Goal: Answer question/provide support

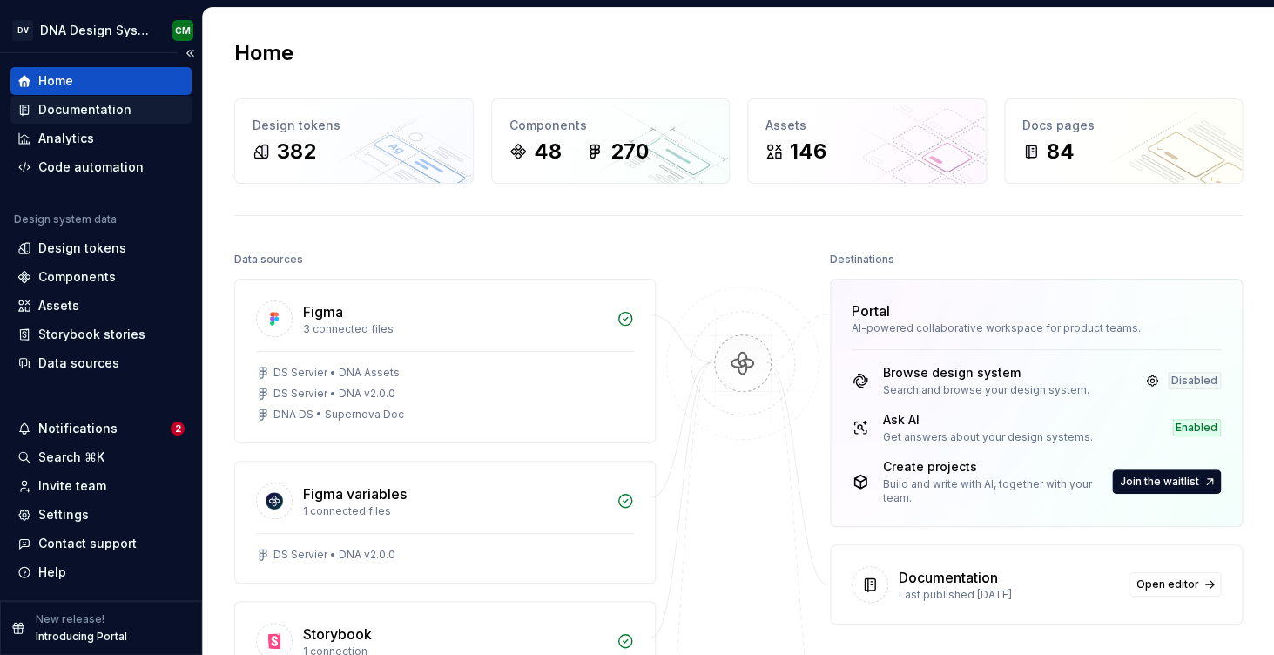
click at [78, 110] on div "Documentation" at bounding box center [84, 109] width 93 height 17
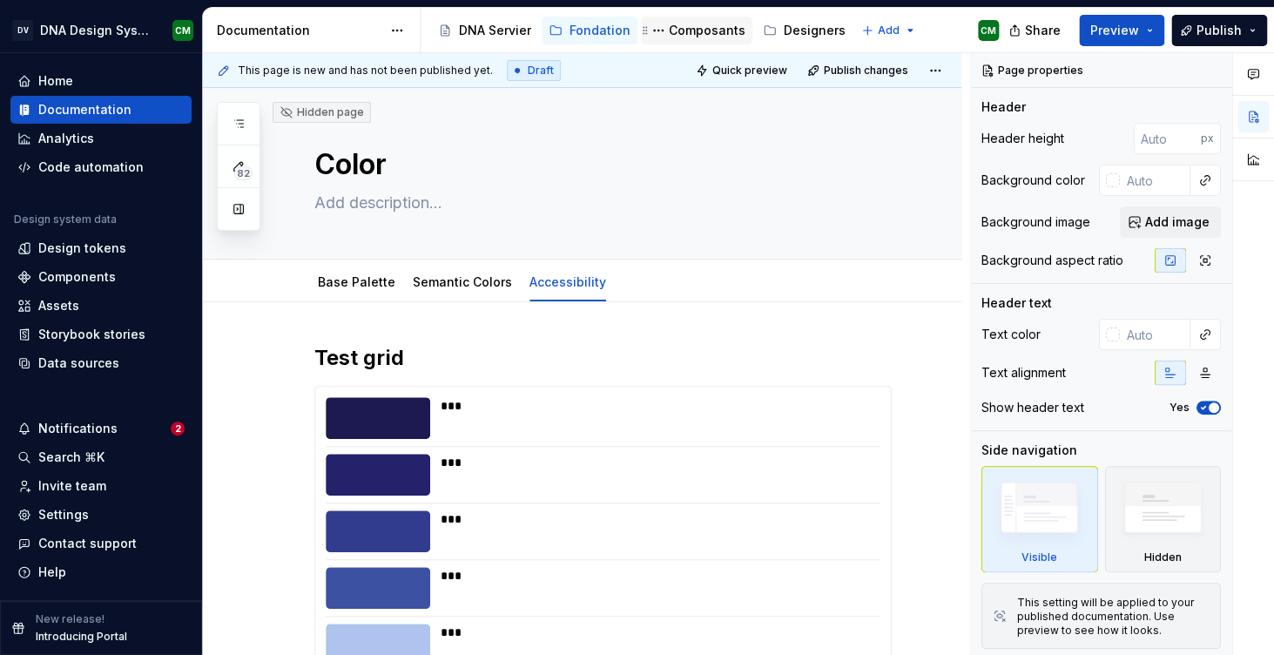
click at [669, 30] on div "Composants" at bounding box center [707, 30] width 77 height 17
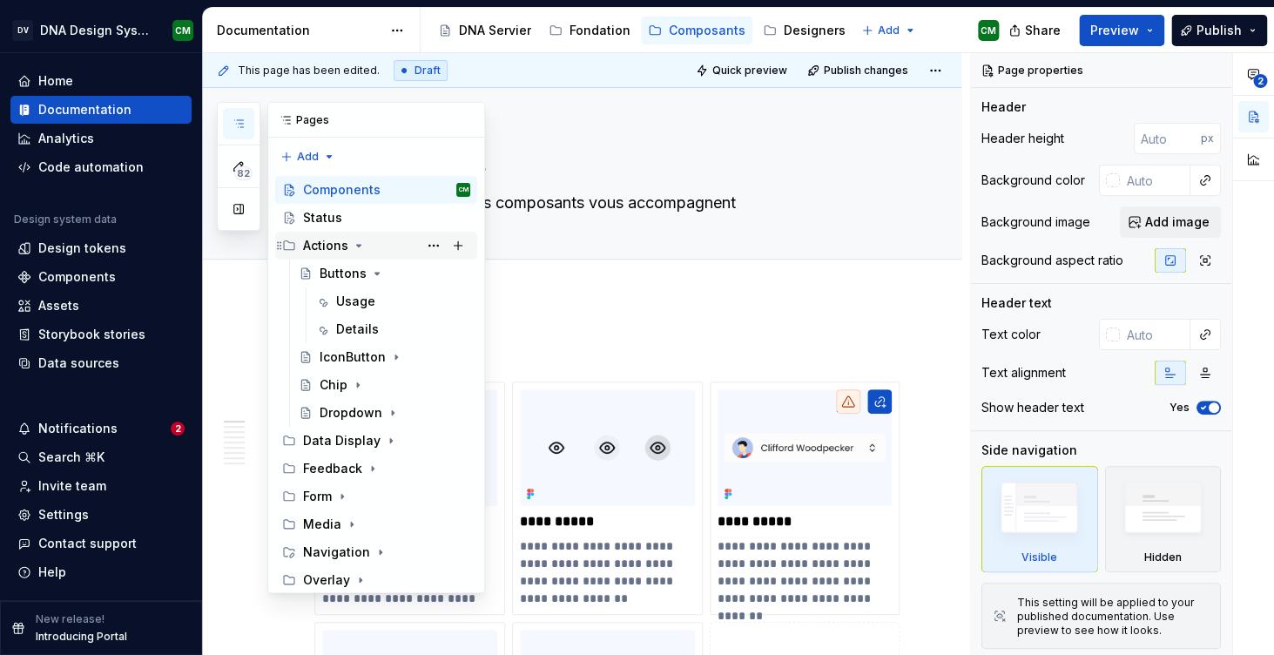
scroll to position [60, 0]
click at [361, 239] on icon "Page tree" at bounding box center [359, 246] width 14 height 14
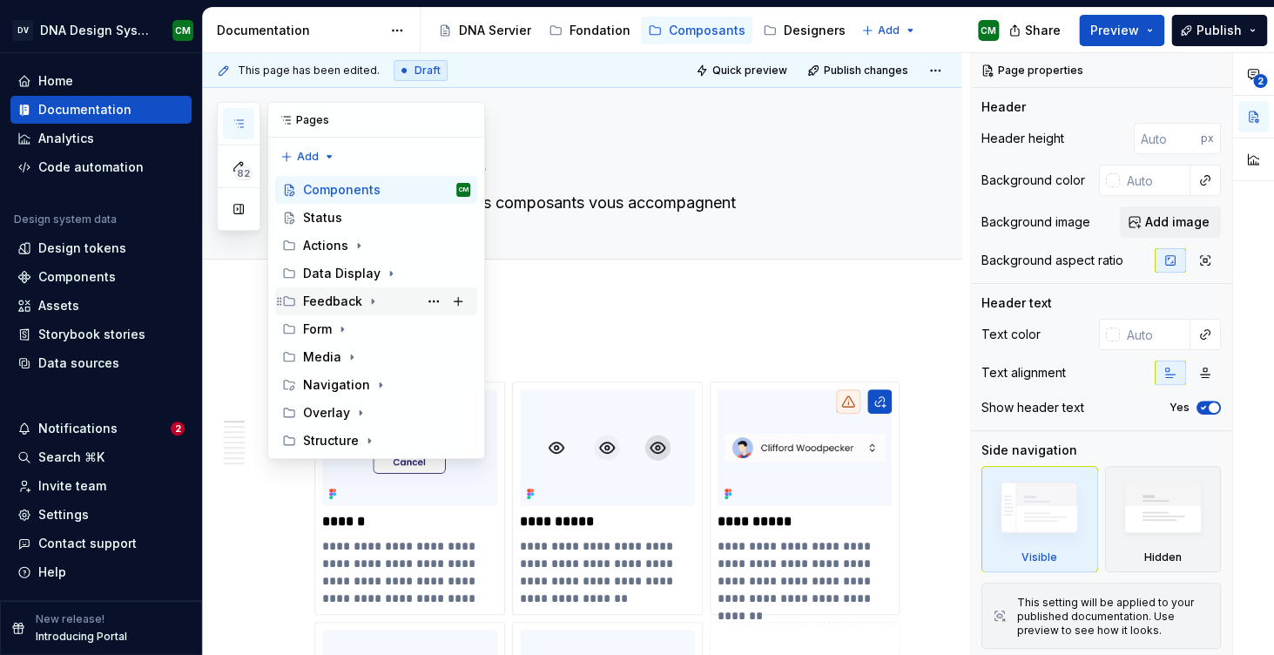
scroll to position [96, 0]
click at [341, 322] on icon "Page tree" at bounding box center [342, 329] width 14 height 14
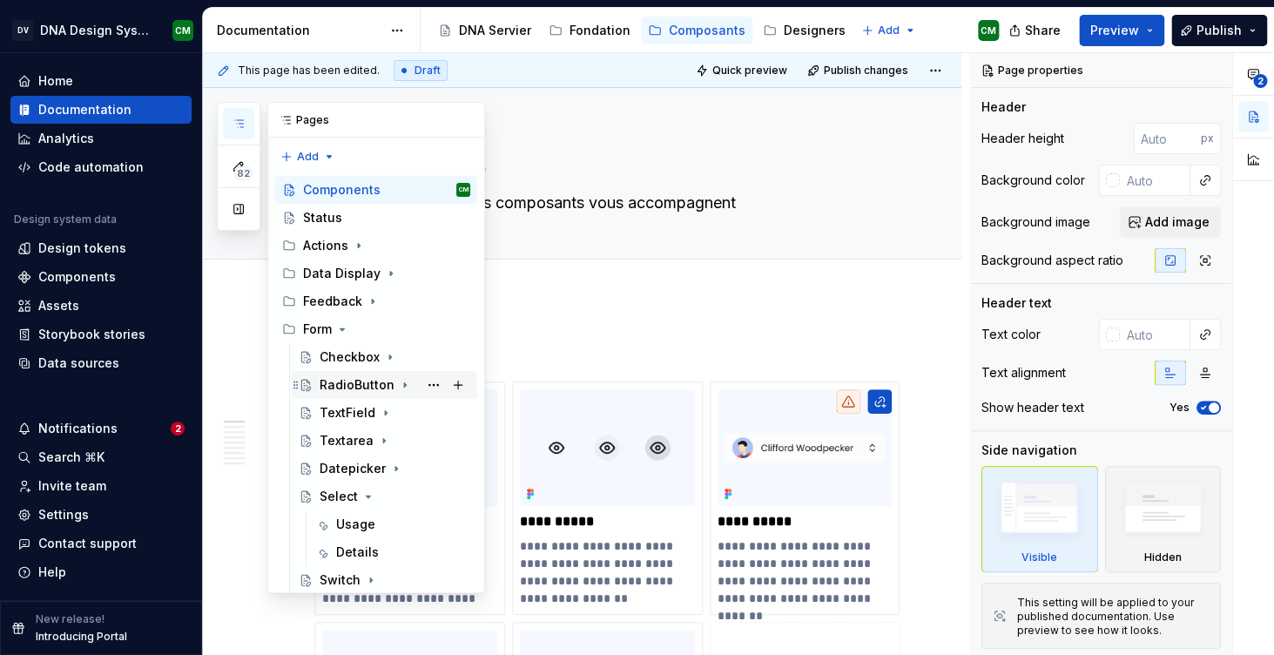
scroll to position [146, 0]
click at [346, 404] on div "TextField" at bounding box center [348, 412] width 56 height 17
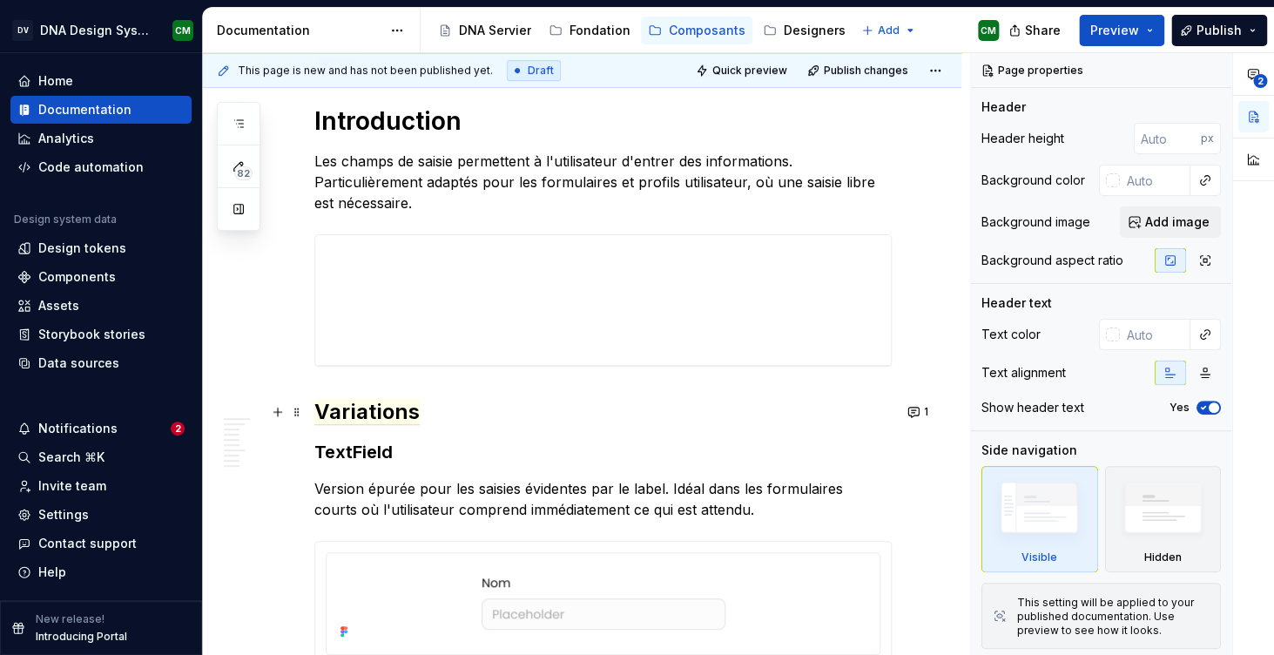
scroll to position [162, 0]
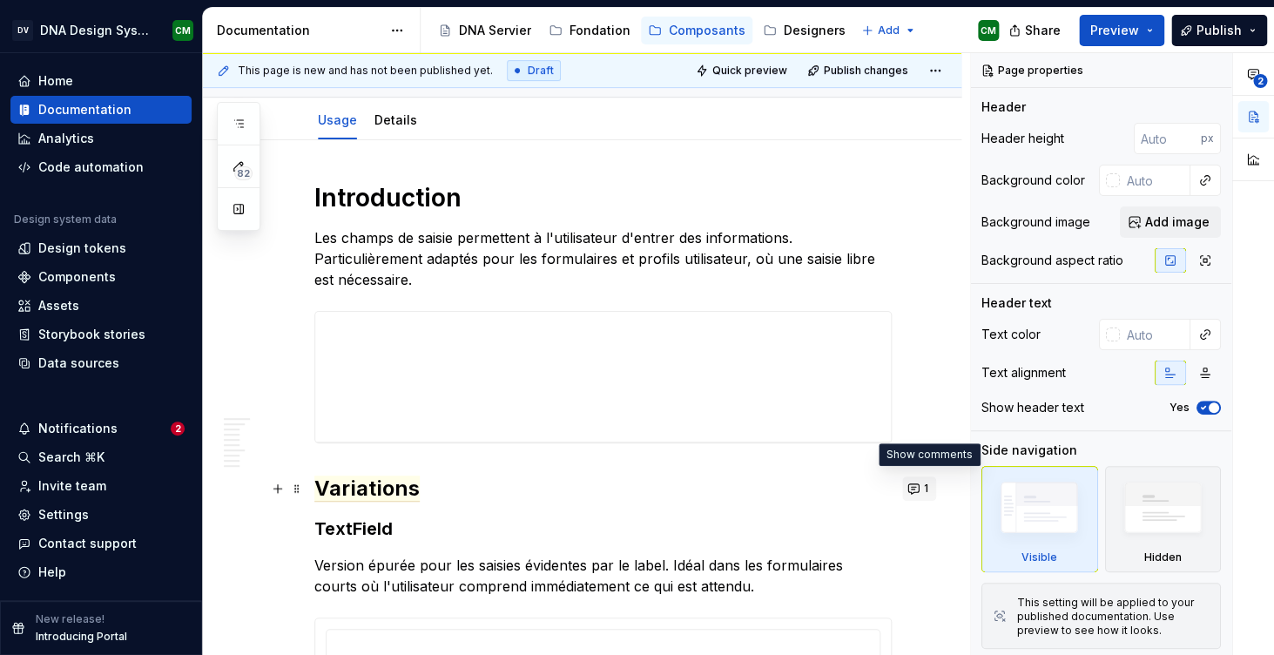
click at [920, 487] on button "1" at bounding box center [919, 488] width 34 height 24
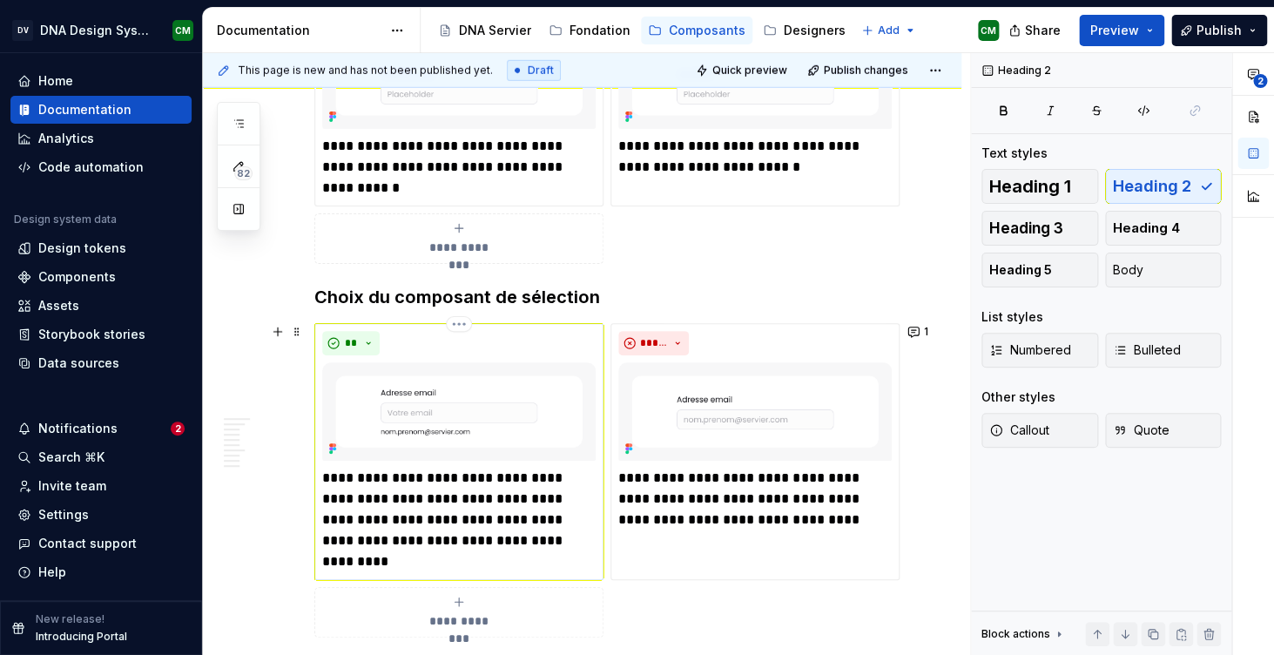
scroll to position [1973, 0]
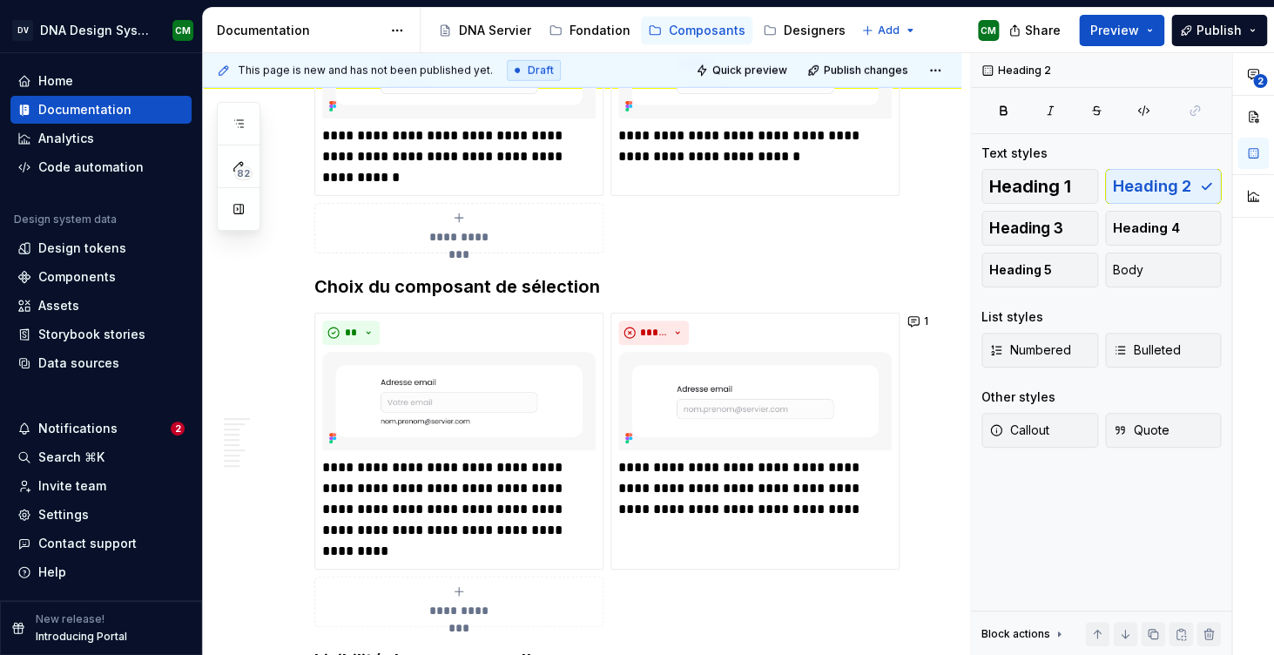
type textarea "*"
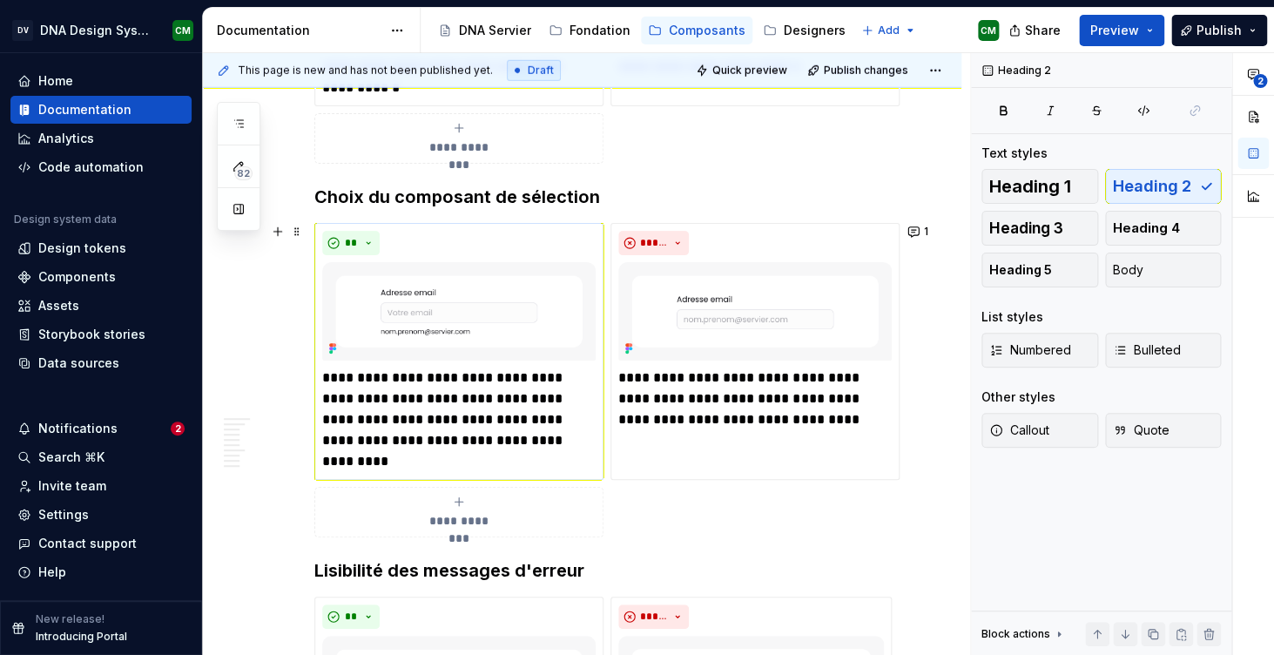
scroll to position [2062, 0]
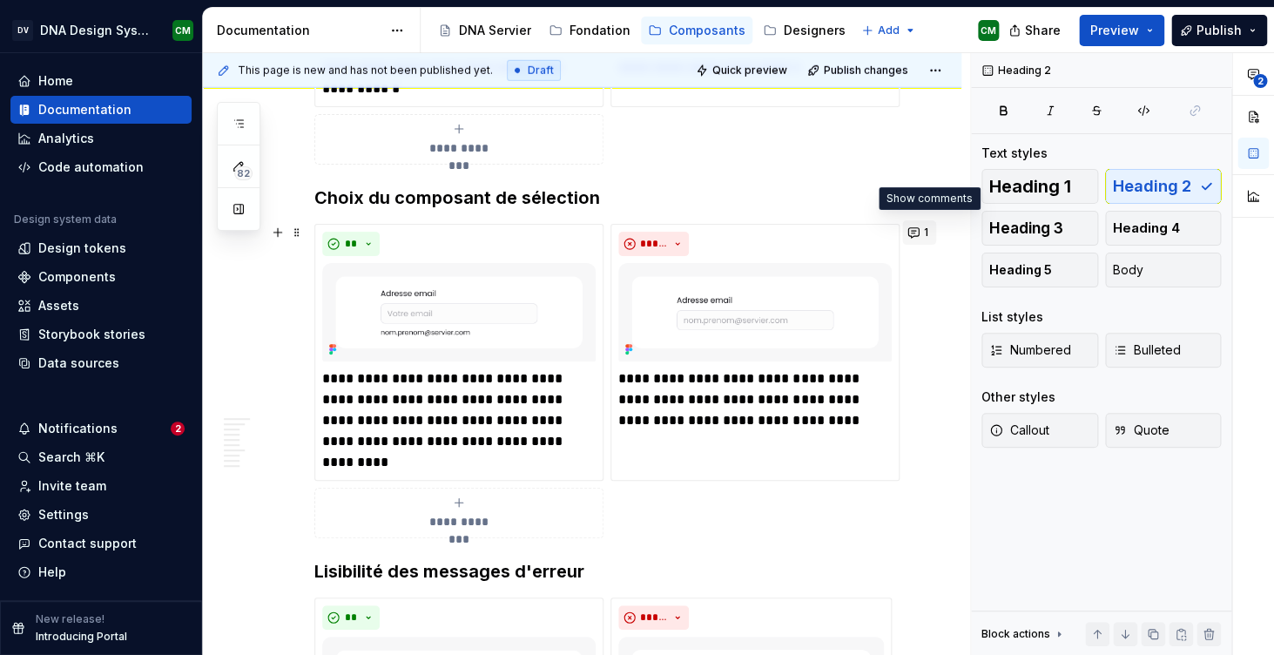
click at [936, 231] on button "1" at bounding box center [919, 232] width 34 height 24
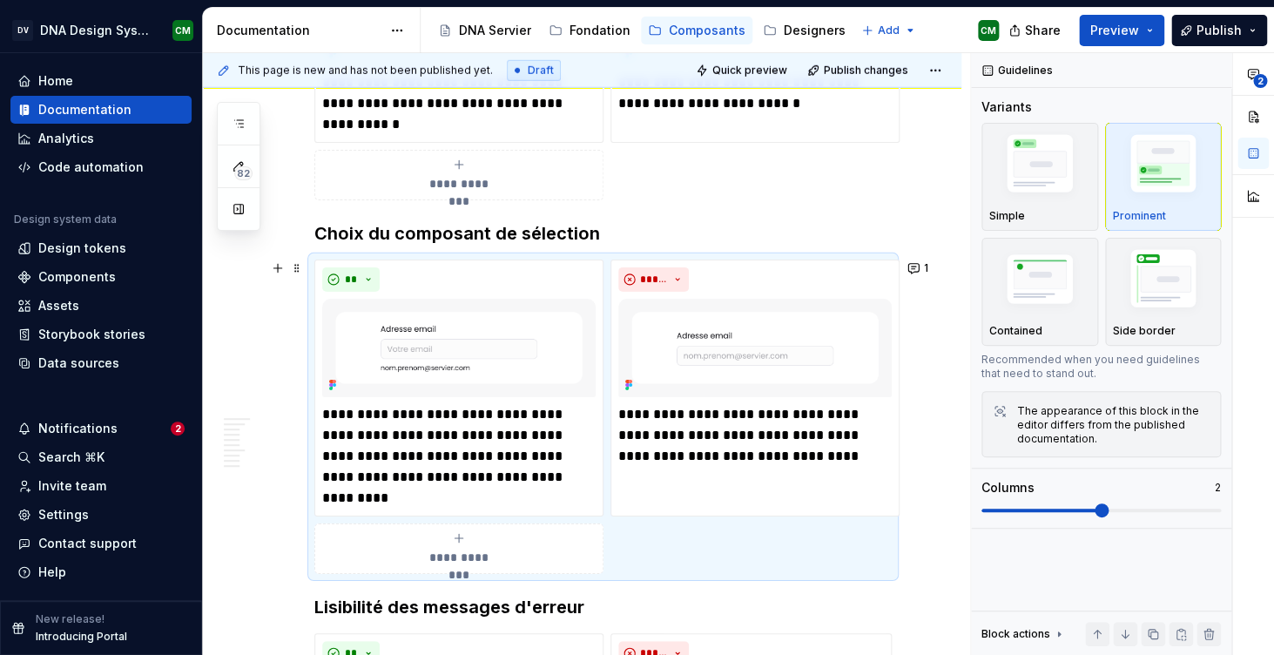
scroll to position [2024, 0]
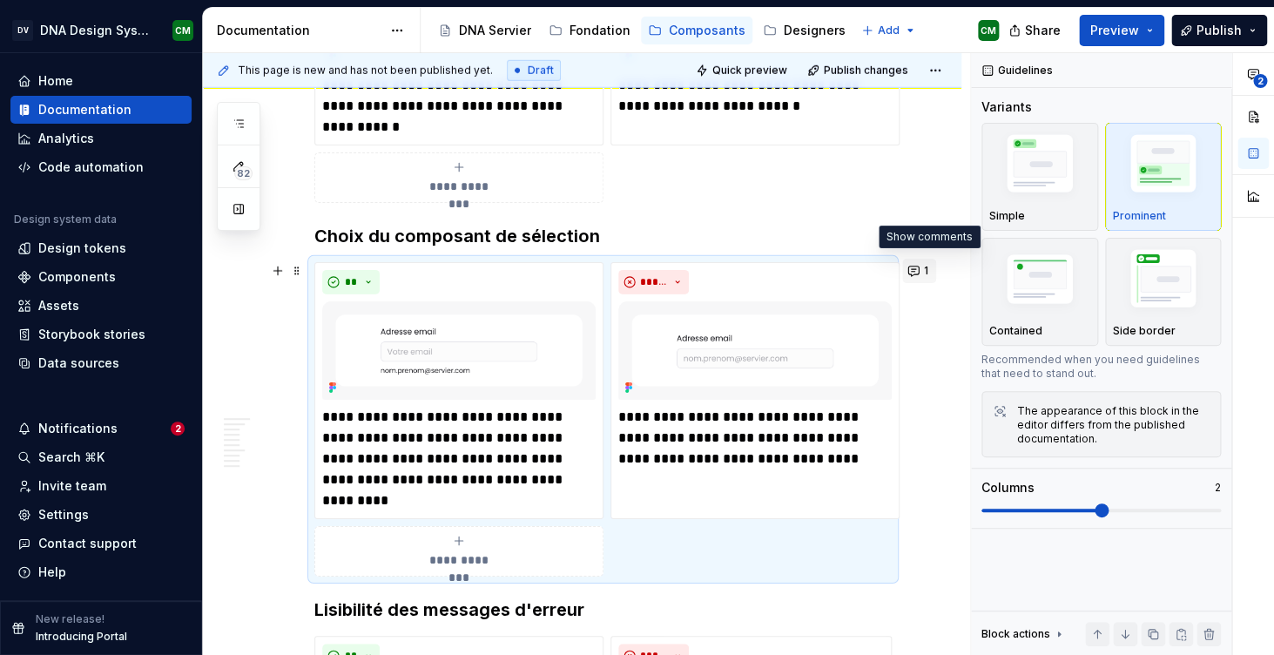
click at [926, 280] on button "1" at bounding box center [919, 271] width 34 height 24
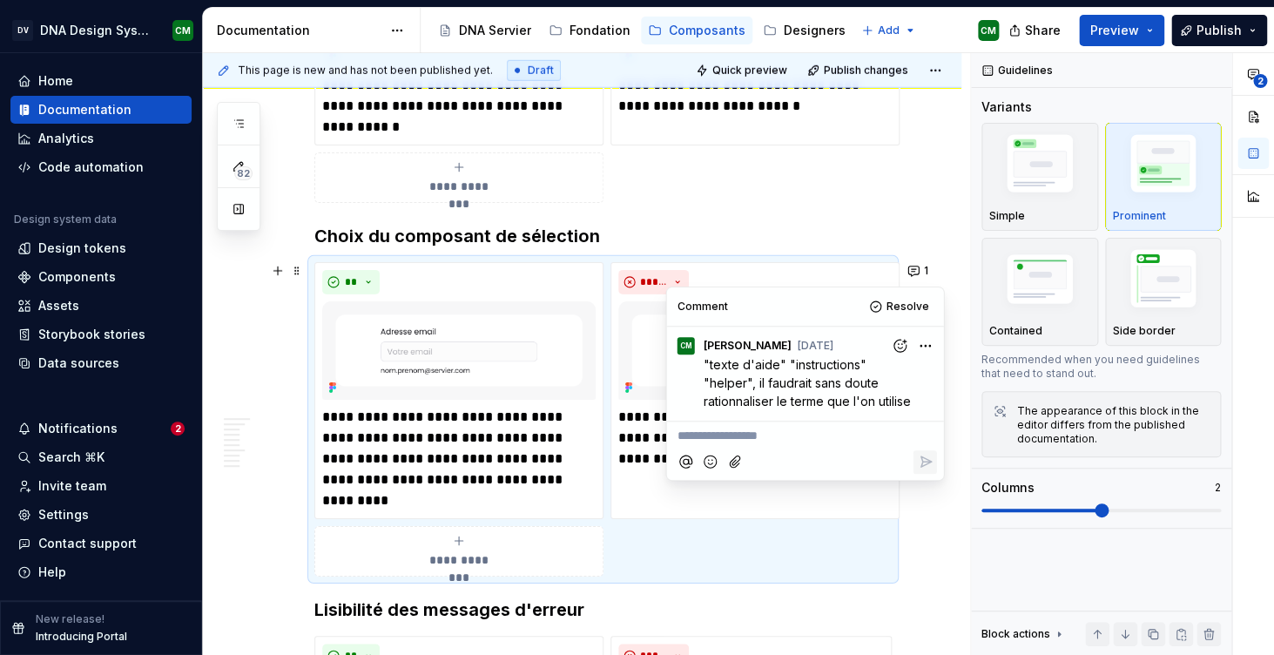
click at [728, 436] on p "**********" at bounding box center [806, 436] width 256 height 18
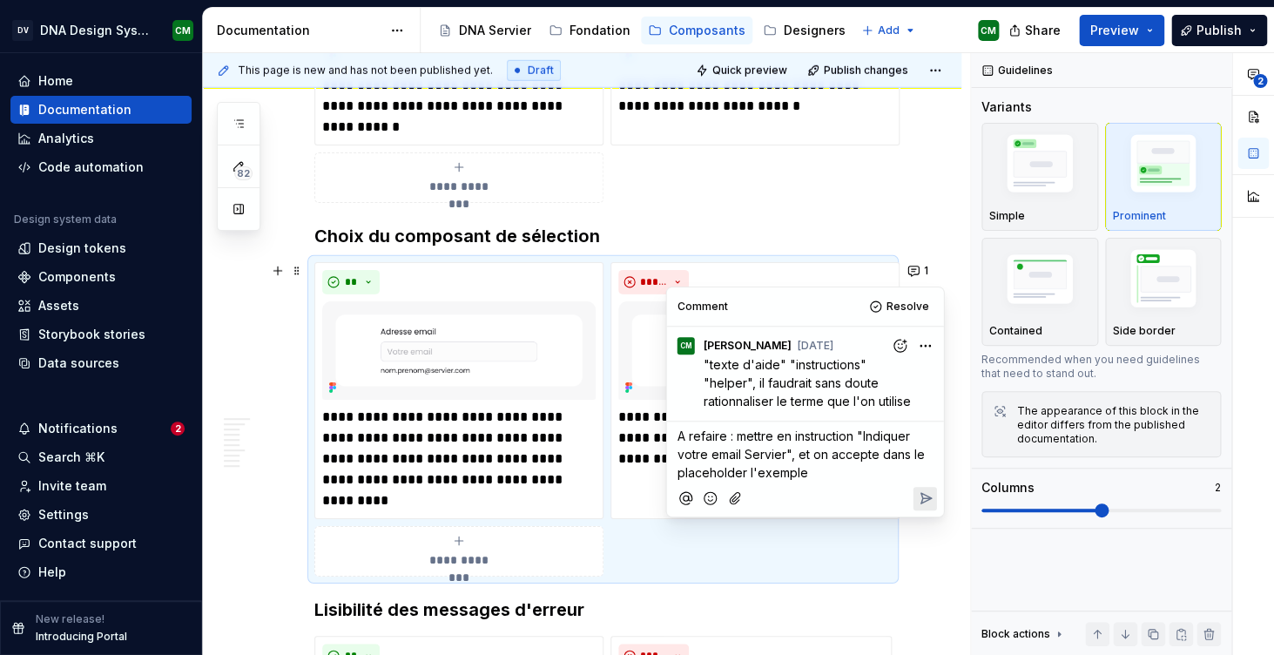
click at [923, 489] on icon "Reply" at bounding box center [924, 497] width 17 height 17
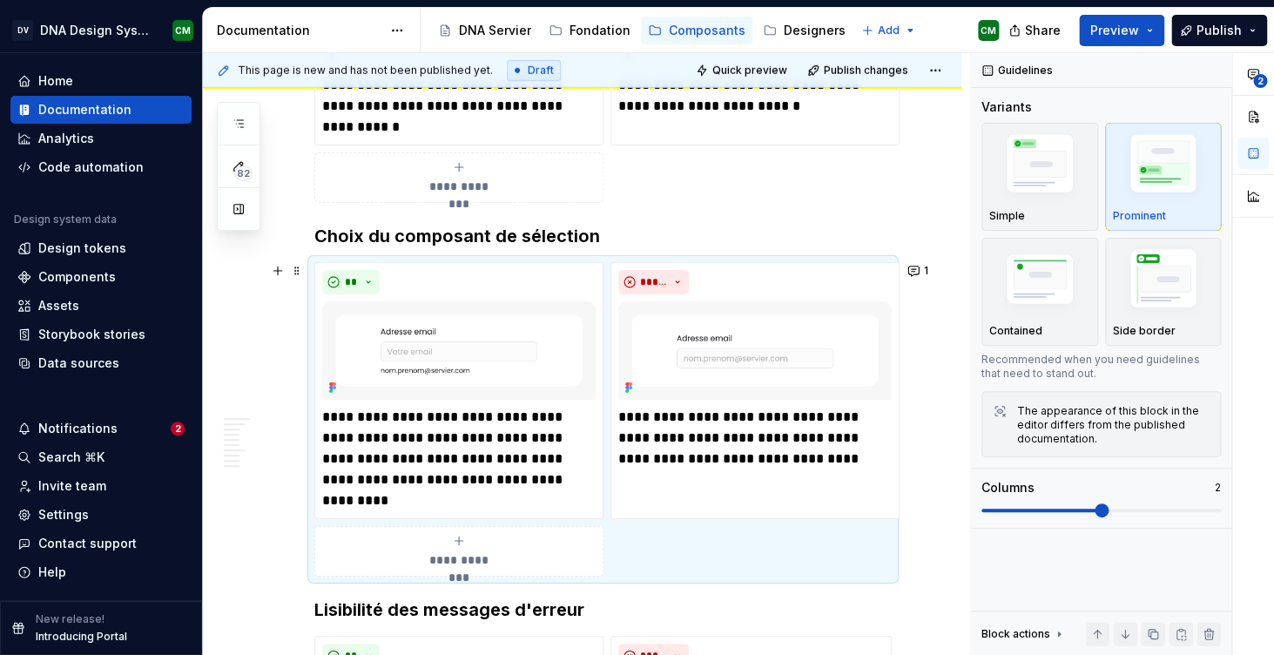
click at [928, 269] on span "1" at bounding box center [926, 271] width 4 height 14
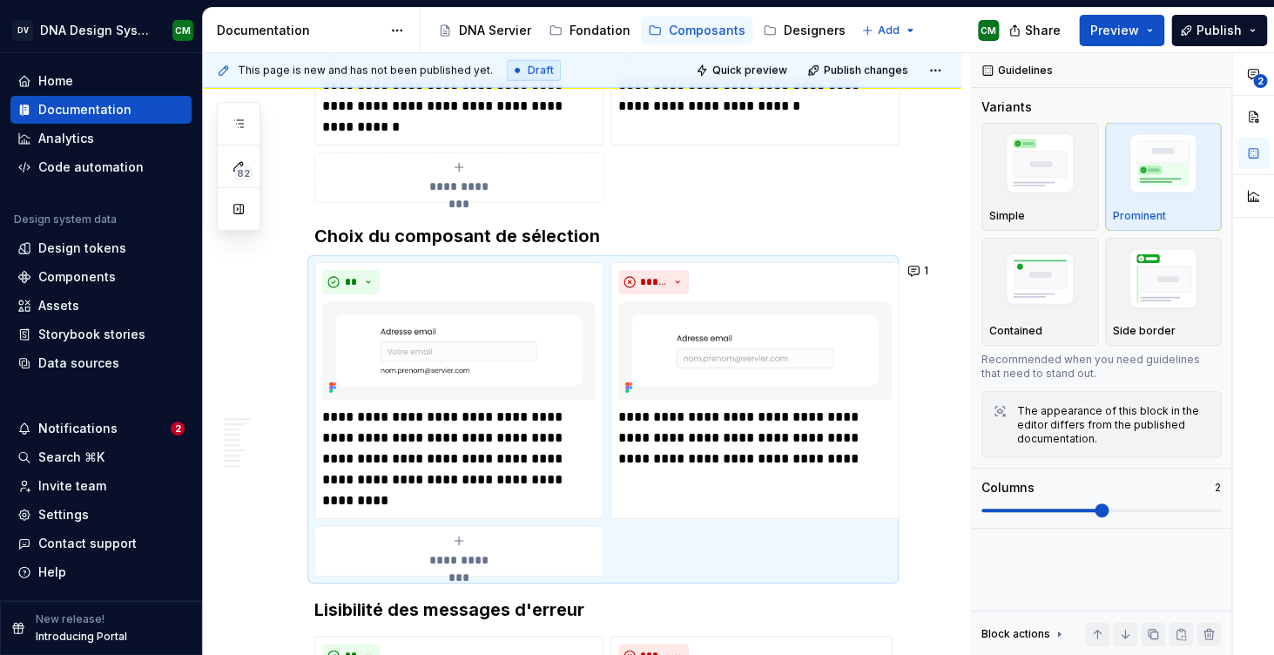
type textarea "*"
